Goal: Information Seeking & Learning: Learn about a topic

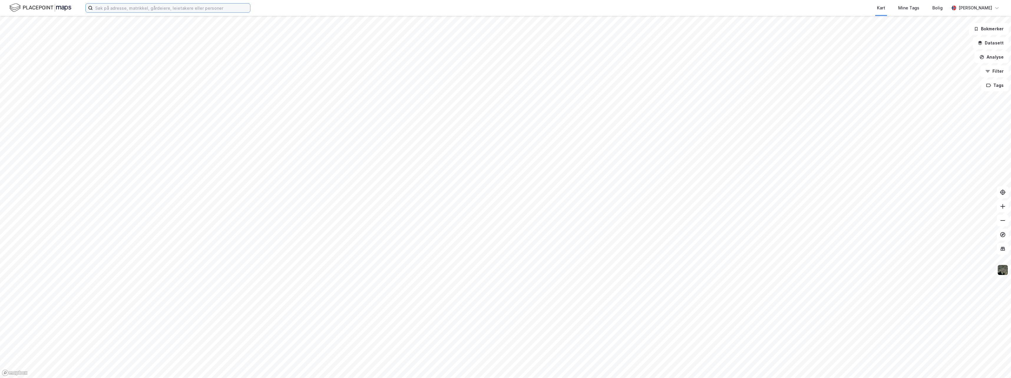
click at [153, 9] on input at bounding box center [171, 8] width 157 height 9
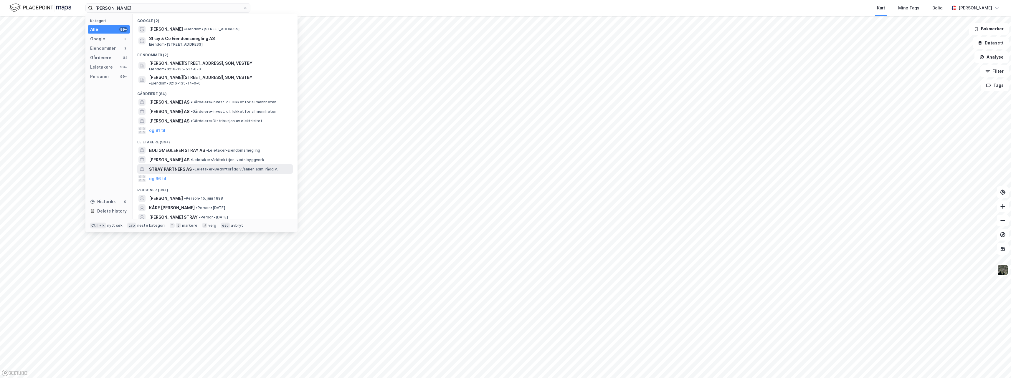
scroll to position [8, 0]
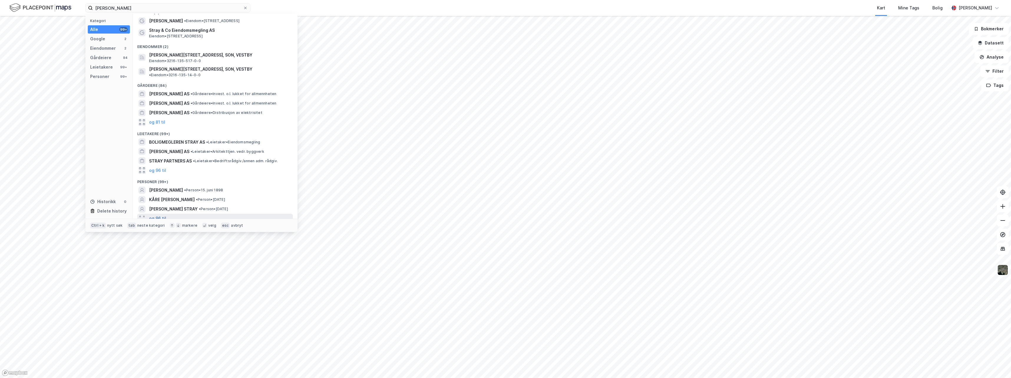
click at [161, 215] on button "og 96 til" at bounding box center [157, 218] width 17 height 7
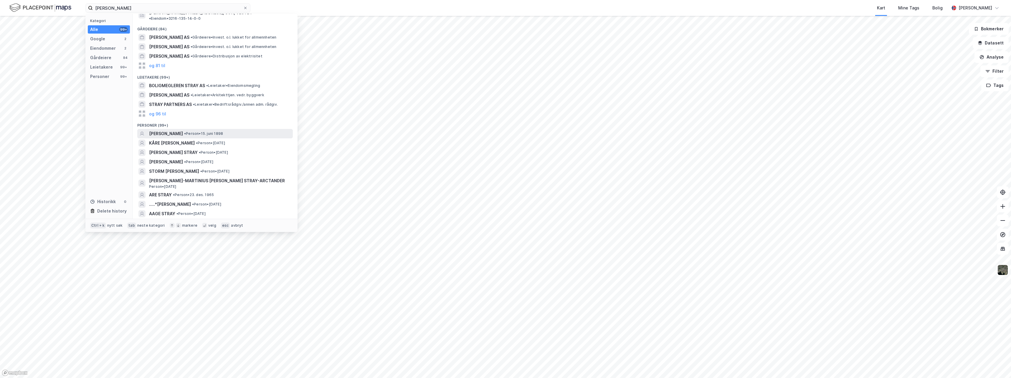
scroll to position [67, 0]
click at [176, 147] on span "[PERSON_NAME] STRAY" at bounding box center [173, 150] width 49 height 7
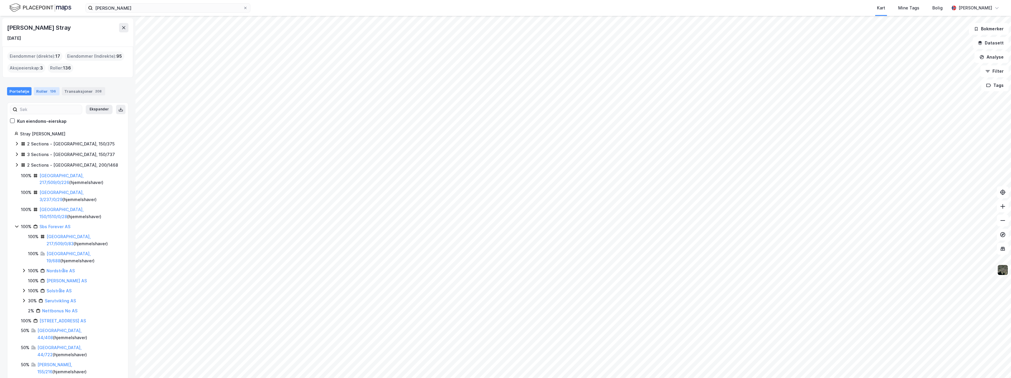
click at [49, 92] on div "136" at bounding box center [53, 91] width 8 height 6
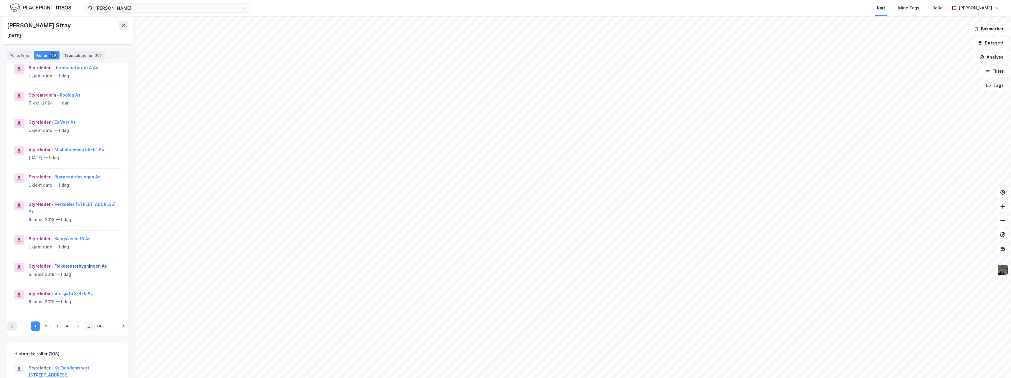
scroll to position [88, 0]
click at [43, 326] on button "2" at bounding box center [45, 324] width 9 height 9
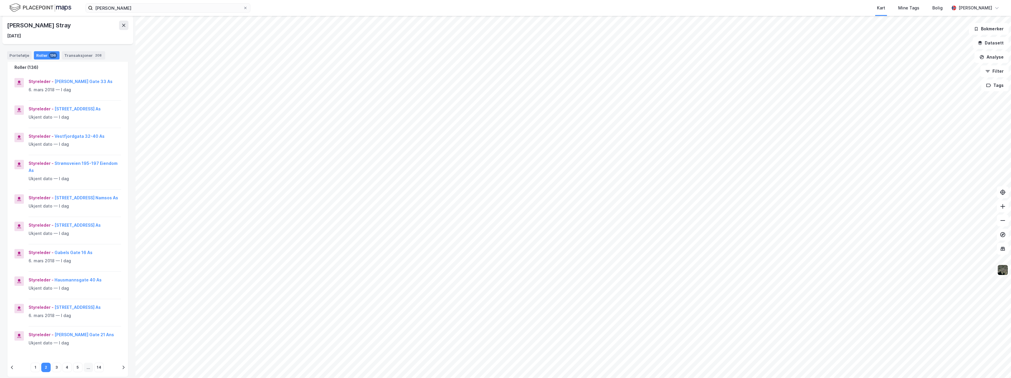
scroll to position [59, 0]
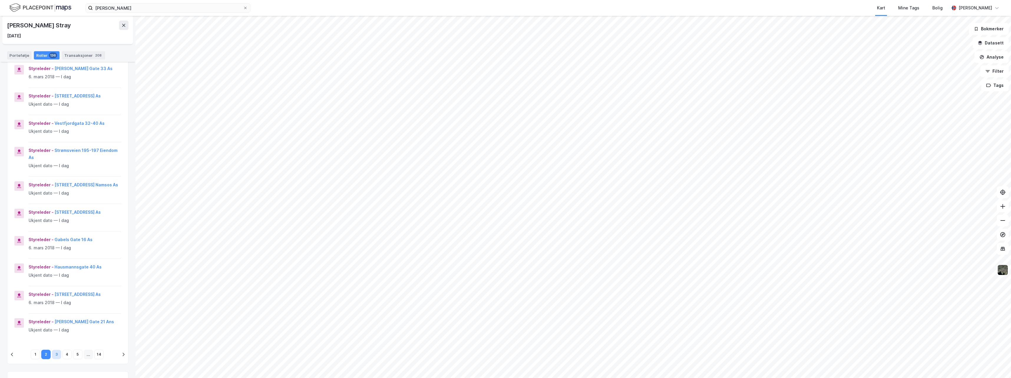
click at [55, 354] on button "3" at bounding box center [56, 354] width 9 height 9
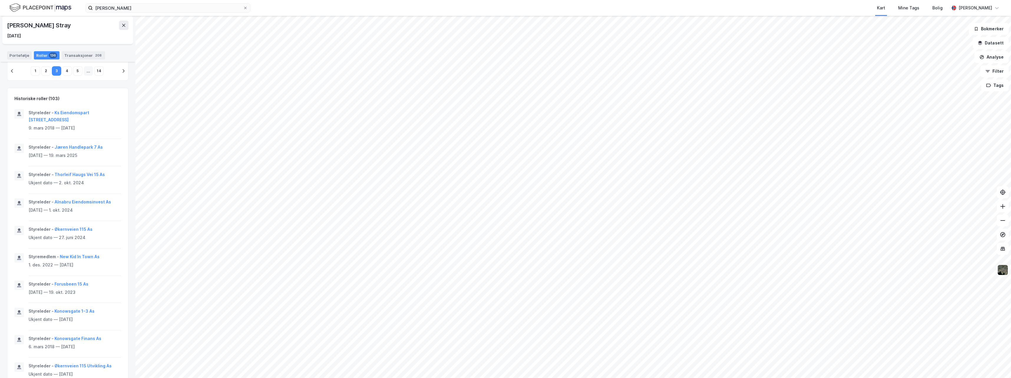
scroll to position [380, 0]
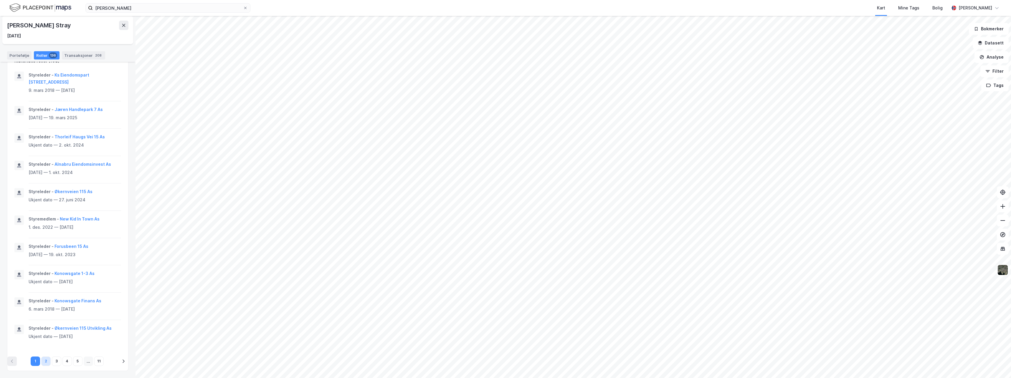
click at [43, 363] on button "2" at bounding box center [45, 361] width 9 height 9
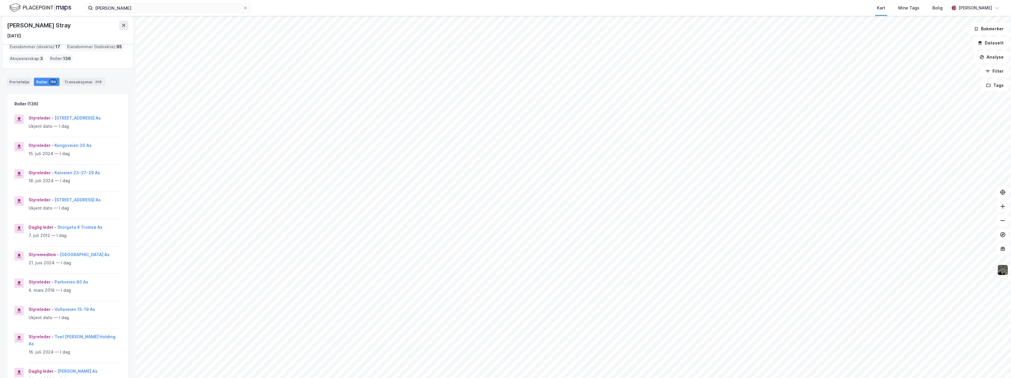
scroll to position [0, 0]
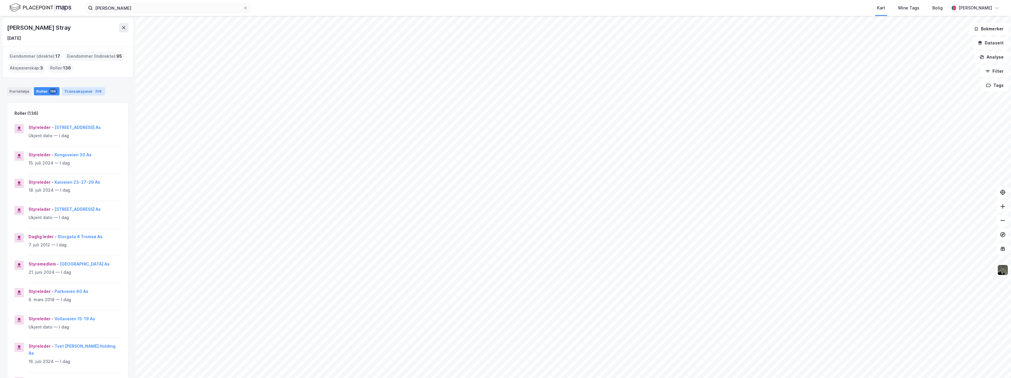
click at [75, 90] on div "Transaksjoner 208" at bounding box center [83, 91] width 43 height 8
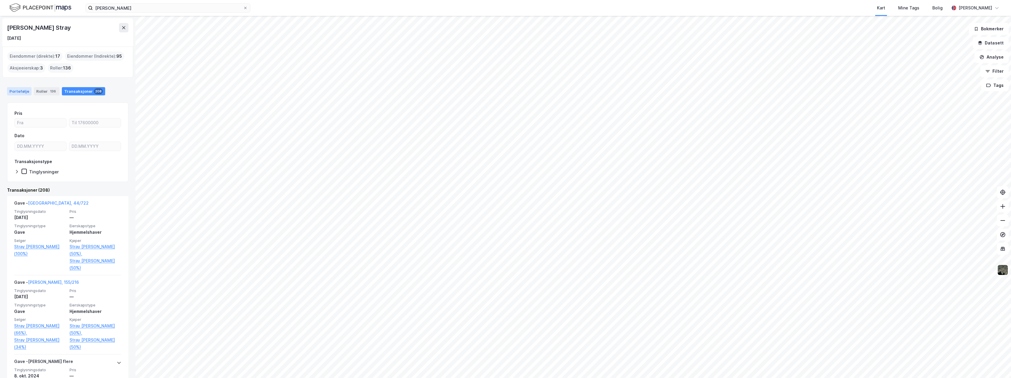
click at [19, 89] on div "Portefølje" at bounding box center [19, 91] width 24 height 8
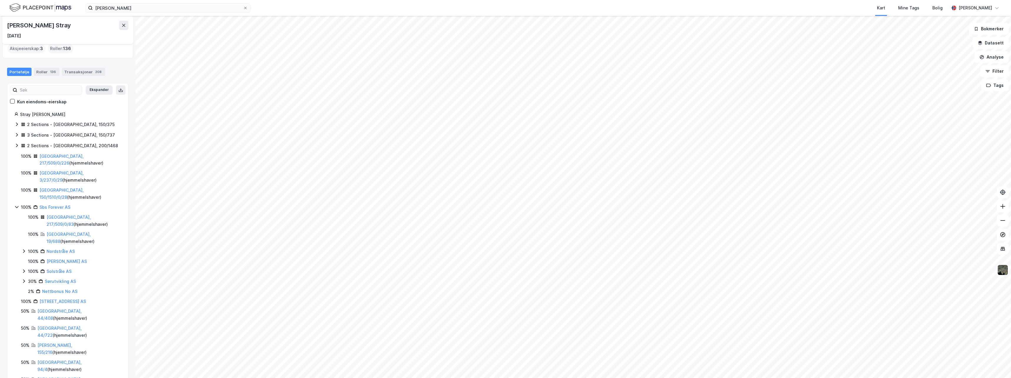
scroll to position [27, 0]
click at [55, 198] on link "Sbs Forever AS" at bounding box center [54, 200] width 31 height 5
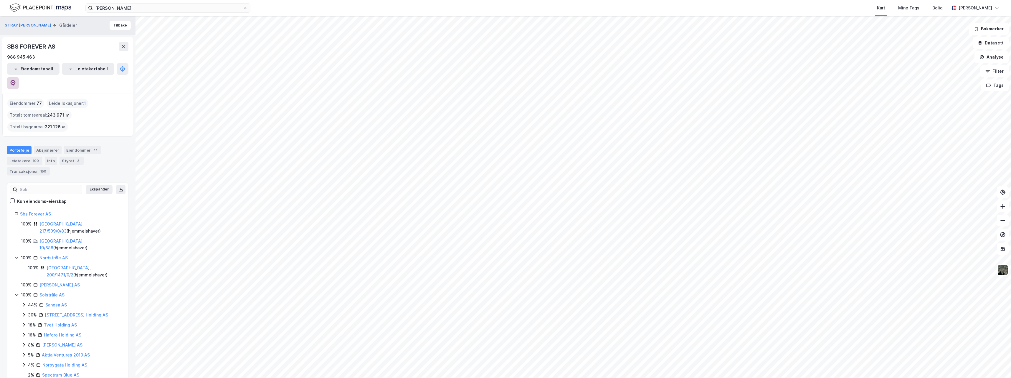
click at [16, 80] on icon at bounding box center [13, 83] width 6 height 6
click at [71, 157] on div "Styret 3" at bounding box center [71, 161] width 24 height 8
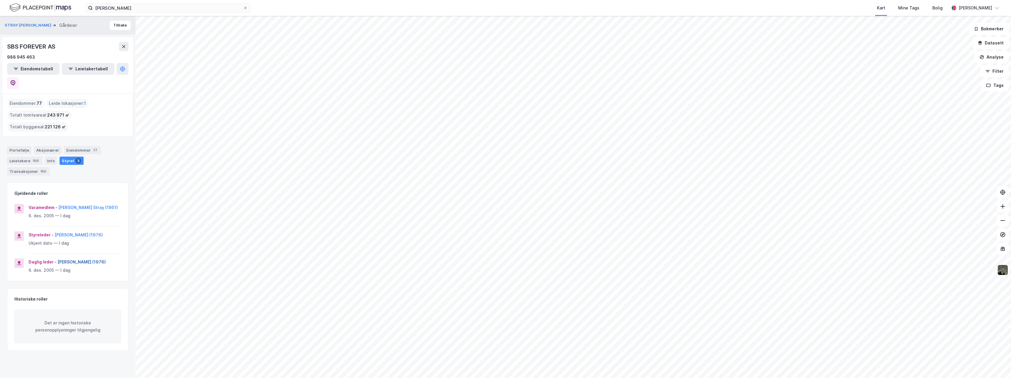
click at [0, 0] on button "[PERSON_NAME] (1976)" at bounding box center [0, 0] width 0 height 0
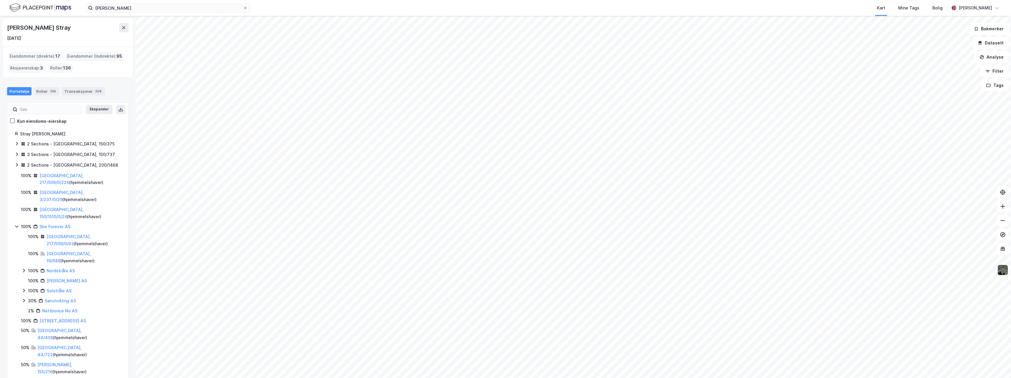
click at [52, 56] on div "Eiendommer (direkte) : 17" at bounding box center [34, 56] width 55 height 9
click at [20, 89] on div "Portefølje" at bounding box center [19, 91] width 24 height 8
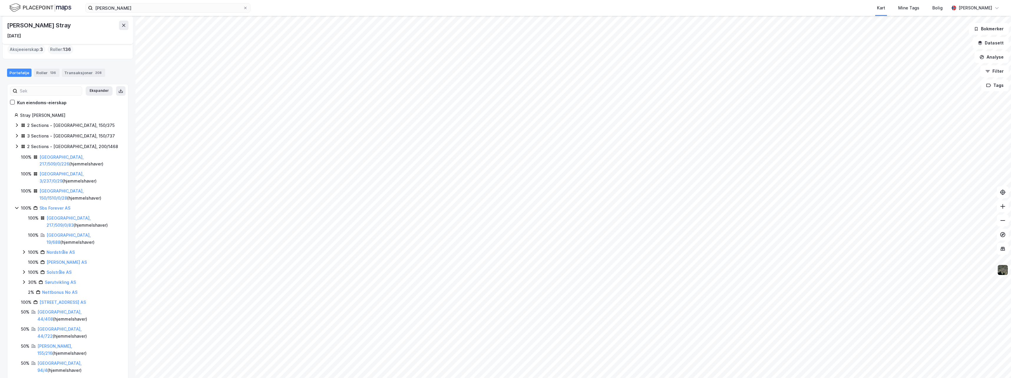
scroll to position [27, 0]
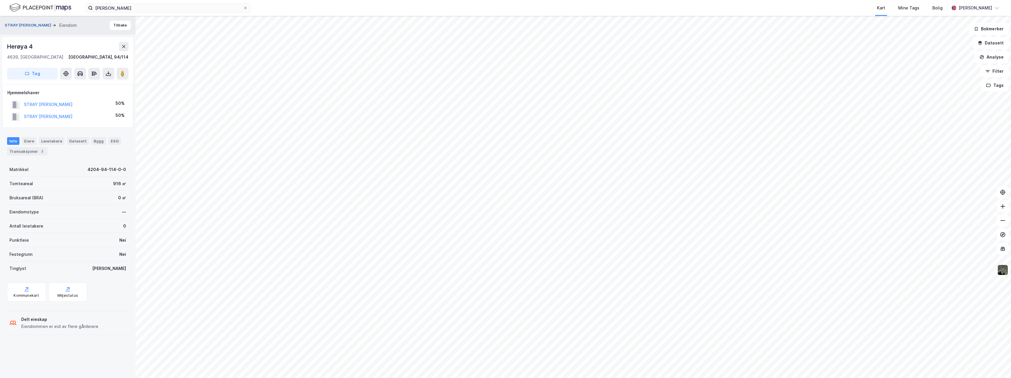
click at [36, 24] on button "STRAY [PERSON_NAME]" at bounding box center [29, 25] width 48 height 6
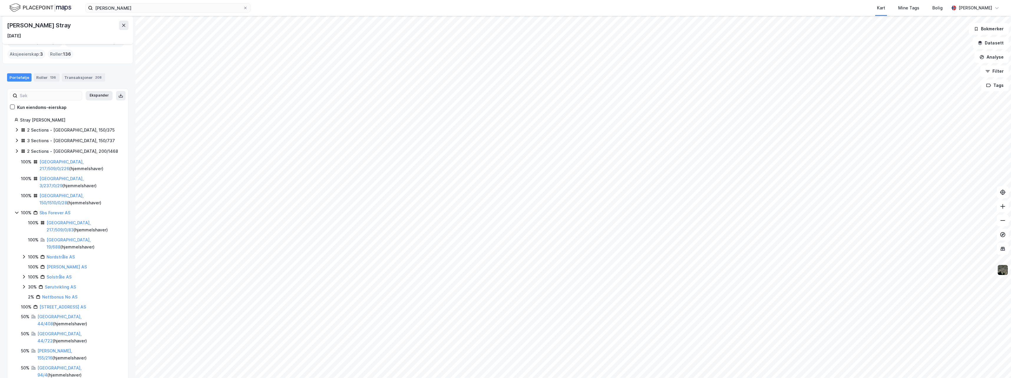
scroll to position [27, 0]
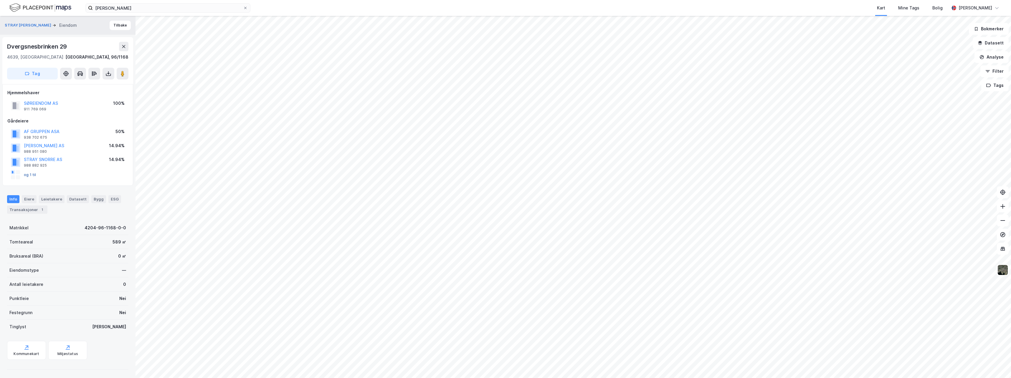
click at [0, 0] on button "og 1 til" at bounding box center [0, 0] width 0 height 0
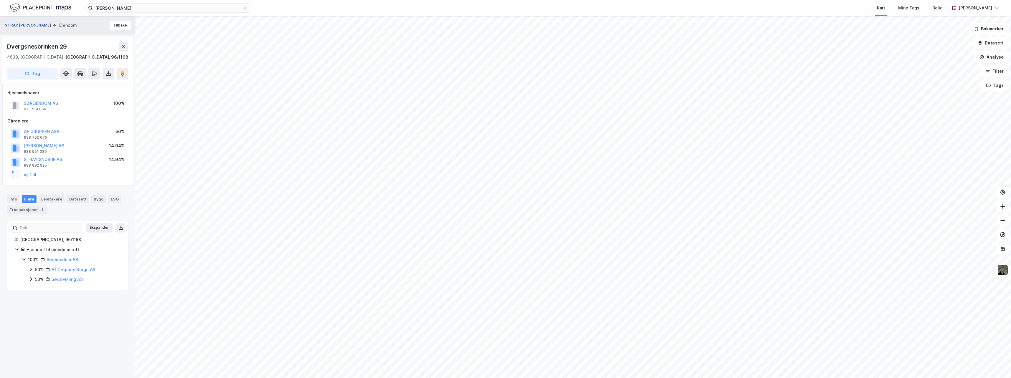
click at [42, 25] on button "STRAY [PERSON_NAME]" at bounding box center [29, 25] width 48 height 6
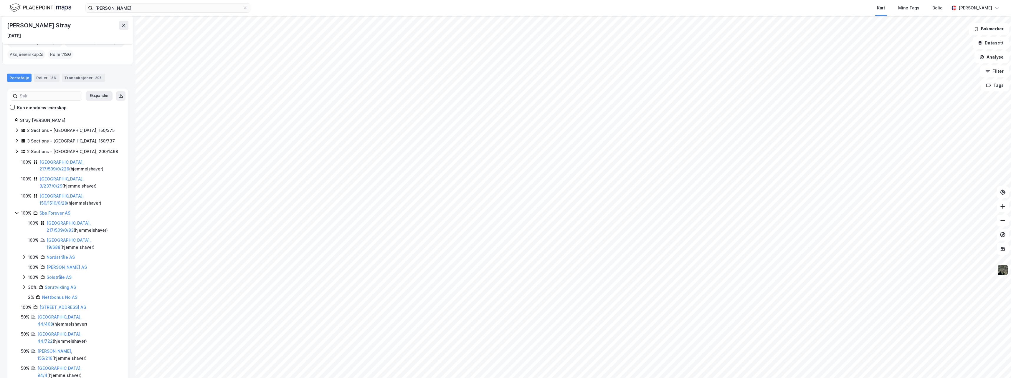
scroll to position [27, 0]
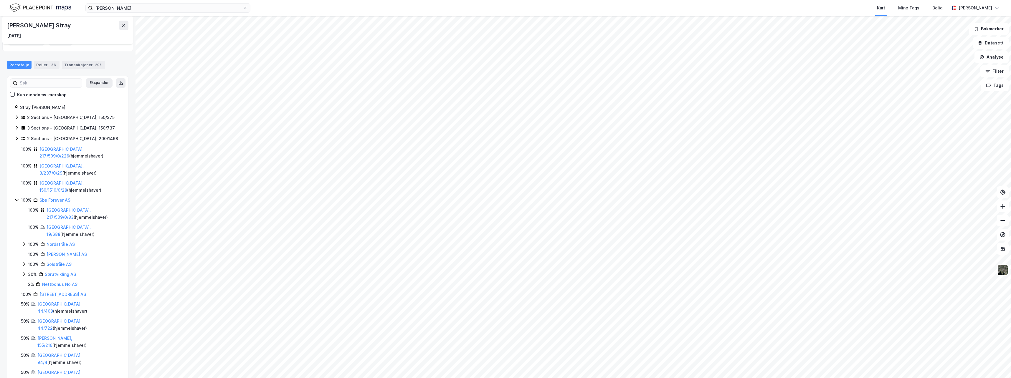
click at [15, 198] on icon at bounding box center [16, 200] width 5 height 5
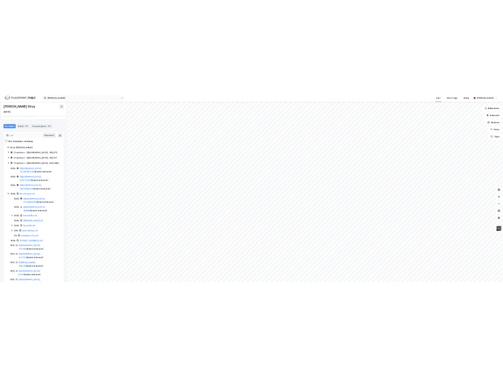
scroll to position [0, 0]
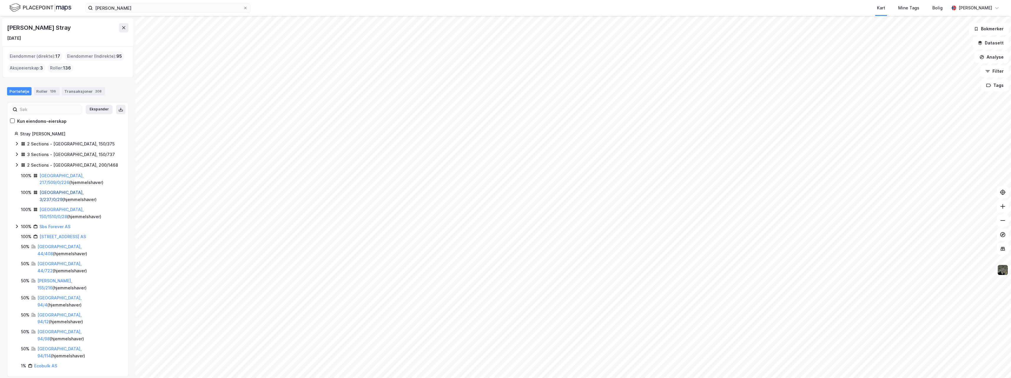
click at [67, 190] on link "[GEOGRAPHIC_DATA], 3/237/0/29" at bounding box center [61, 196] width 44 height 12
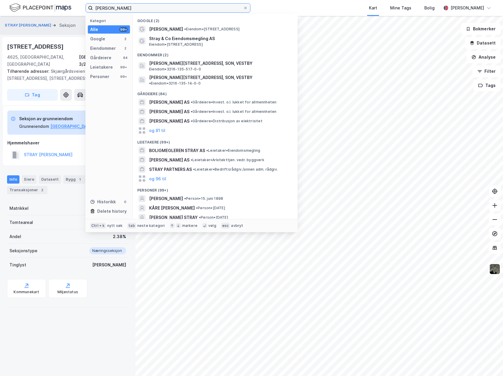
drag, startPoint x: 126, startPoint y: 8, endPoint x: 47, endPoint y: 6, distance: 78.9
click at [47, 7] on div "[PERSON_NAME] Kategori Alle 99+ Google 2 Eiendommer 2 Gårdeiere 84 Leietakere 9…" at bounding box center [251, 8] width 503 height 16
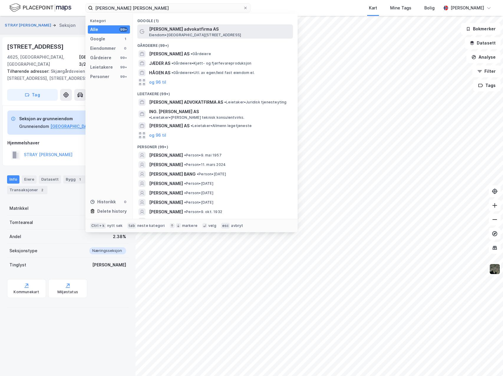
click at [184, 29] on span "[PERSON_NAME] advokatfirma AS" at bounding box center [219, 29] width 141 height 7
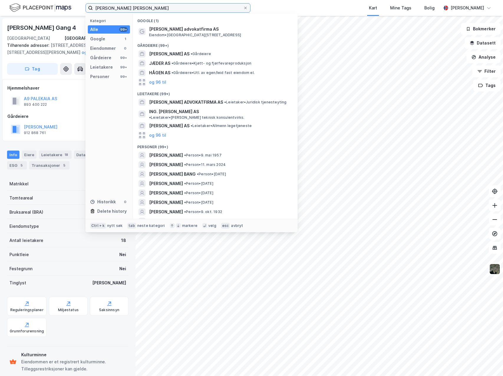
drag, startPoint x: 160, startPoint y: 8, endPoint x: -36, endPoint y: 4, distance: 195.9
click at [0, 4] on html "[PERSON_NAME] [PERSON_NAME] Kategori Alle 99+ Google 1 Eiendommer 0 Gårdeiere 9…" at bounding box center [251, 188] width 503 height 376
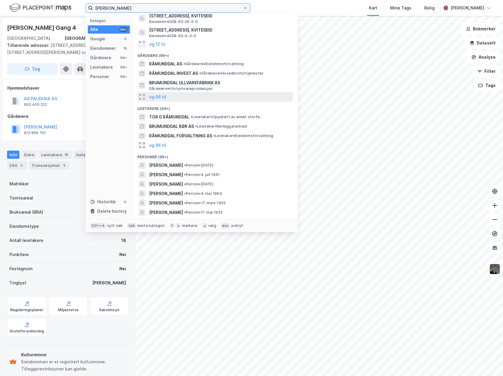
scroll to position [88, 0]
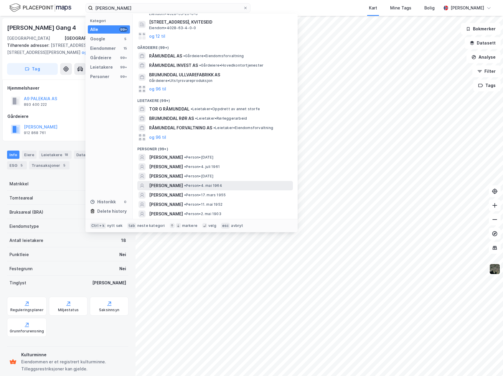
click at [183, 182] on span "[PERSON_NAME]" at bounding box center [166, 185] width 34 height 7
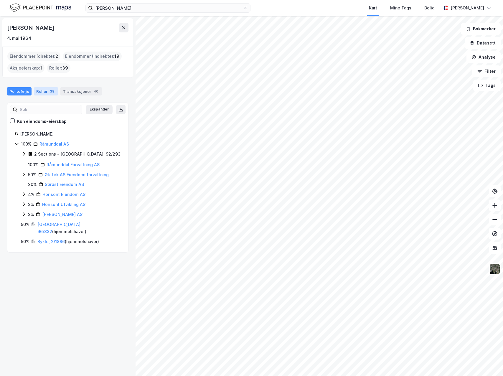
click at [44, 91] on div "Roller 39" at bounding box center [46, 91] width 24 height 8
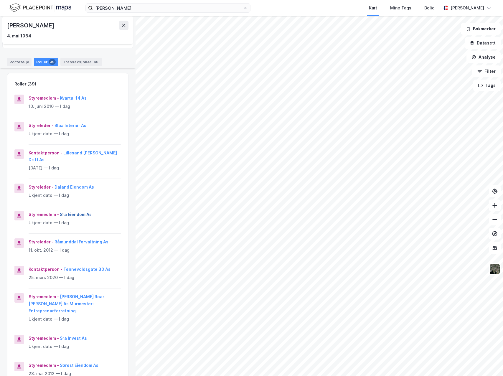
scroll to position [59, 0]
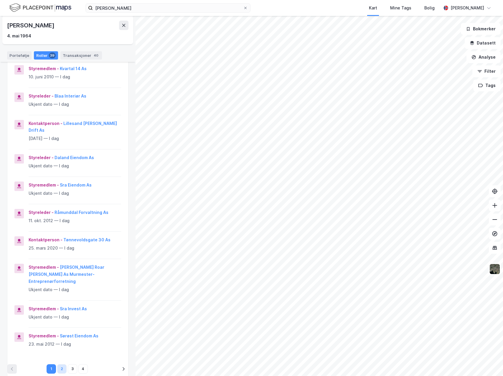
click at [62, 364] on button "2" at bounding box center [61, 368] width 9 height 9
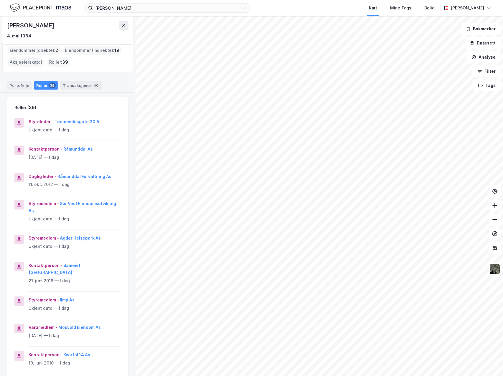
scroll to position [0, 0]
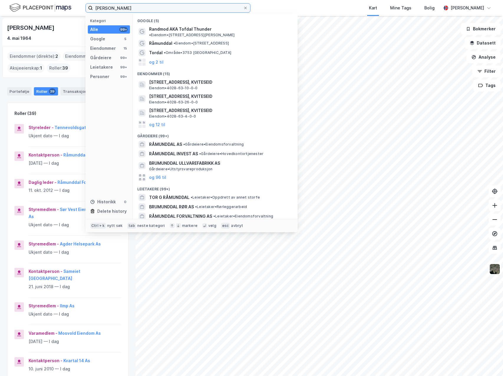
drag, startPoint x: 129, startPoint y: 8, endPoint x: 6, endPoint y: 11, distance: 123.2
click at [6, 13] on div "tor råmunddal Kategori Alle 99+ Google 5 Eiendommer 15 Gårdeiere 99+ Leietakere…" at bounding box center [251, 8] width 503 height 16
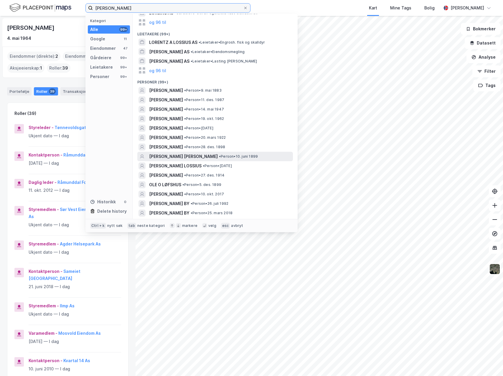
scroll to position [147, 0]
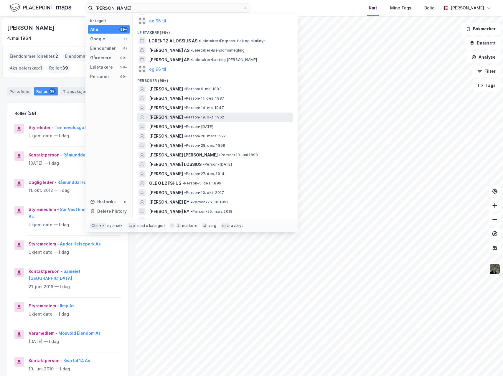
click at [180, 118] on span "[PERSON_NAME]" at bounding box center [166, 117] width 34 height 7
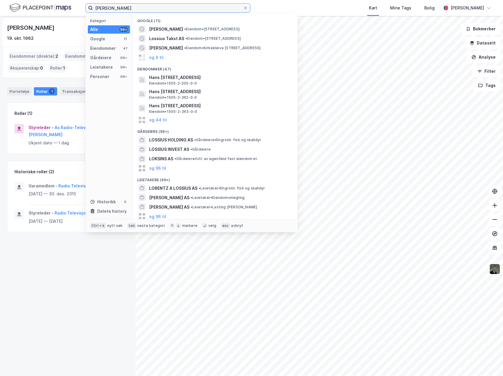
drag, startPoint x: 120, startPoint y: 9, endPoint x: 19, endPoint y: 9, distance: 100.7
click at [19, 9] on div "[PERSON_NAME] Kategori Alle 99+ Google 11 Eiendommer 47 Gårdeiere 99+ Leietaker…" at bounding box center [251, 8] width 503 height 16
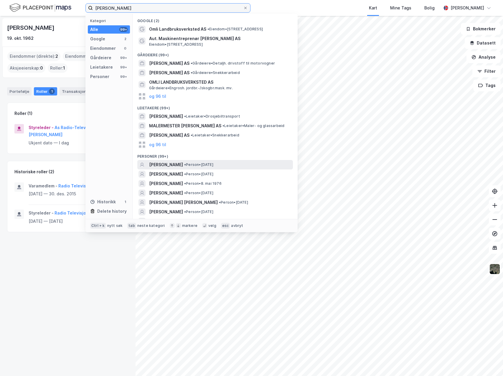
type input "[PERSON_NAME]"
click at [178, 166] on span "[PERSON_NAME]" at bounding box center [166, 164] width 34 height 7
